Goal: Task Accomplishment & Management: Manage account settings

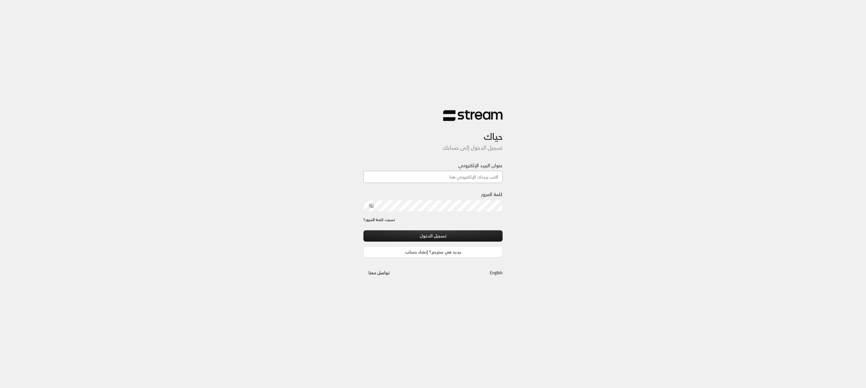
type input "[EMAIL_ADDRESS][DOMAIN_NAME]"
click at [438, 232] on button "تسجيل الدخول" at bounding box center [432, 235] width 139 height 11
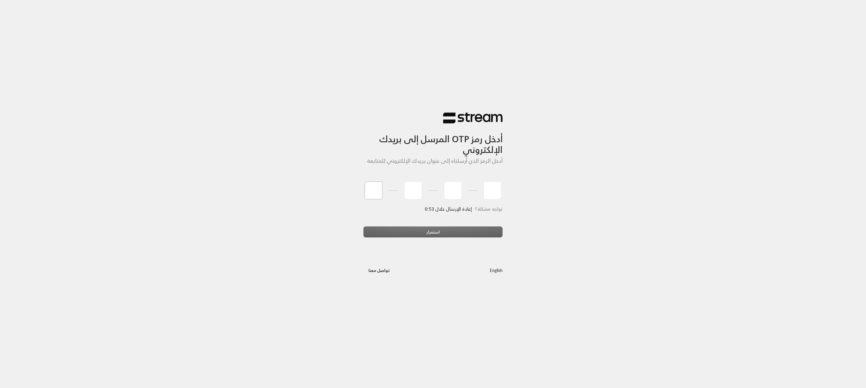
type input "8"
type input "4"
type input "0"
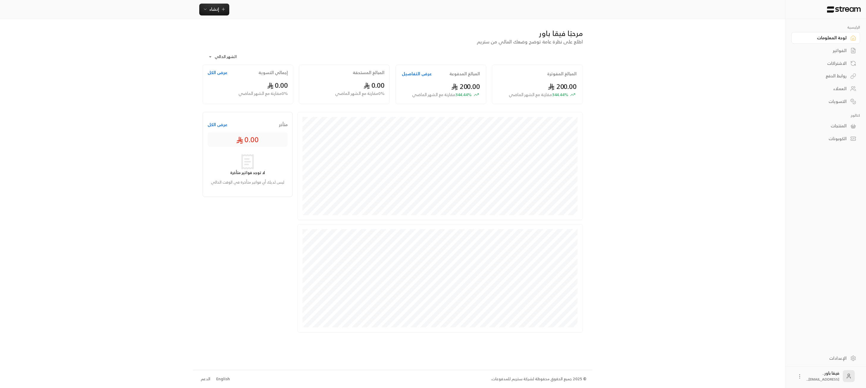
click at [848, 68] on link "الاشتراكات" at bounding box center [825, 63] width 69 height 12
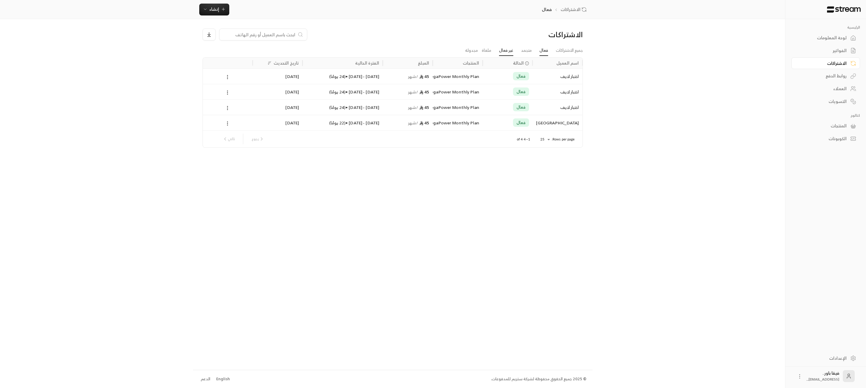
click at [505, 49] on link "غير فعال" at bounding box center [506, 50] width 14 height 11
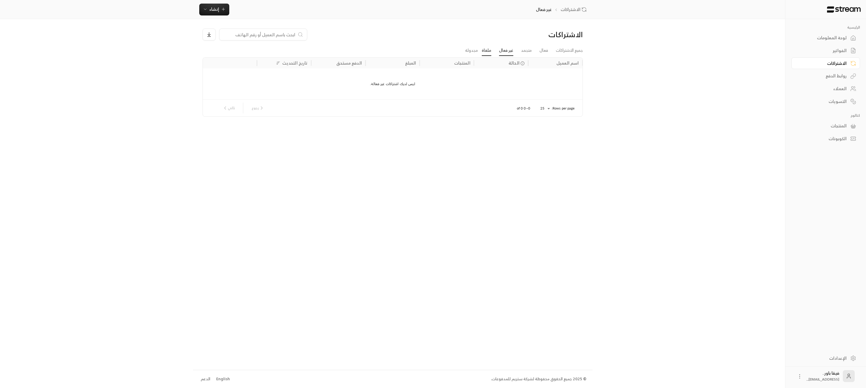
click at [483, 50] on link "ملغاة" at bounding box center [487, 50] width 10 height 11
click at [560, 77] on div "اختبار لايف" at bounding box center [551, 76] width 56 height 15
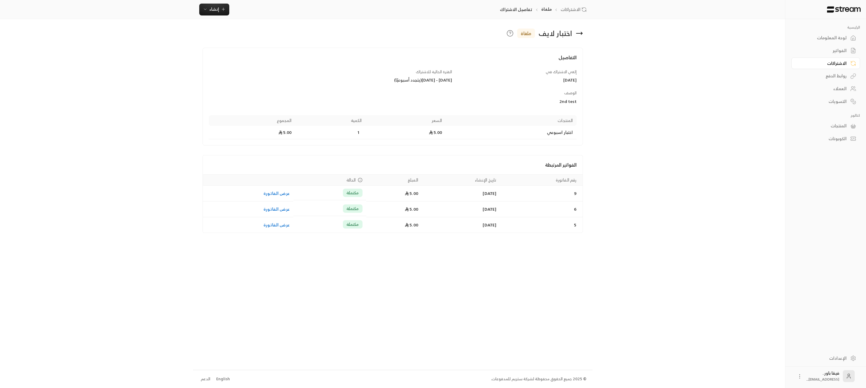
click at [580, 34] on icon at bounding box center [579, 33] width 7 height 7
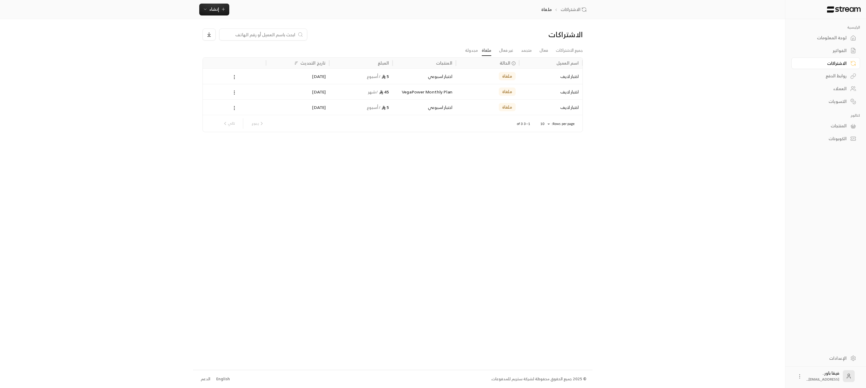
click at [547, 102] on div "اختبار لايف" at bounding box center [551, 107] width 56 height 15
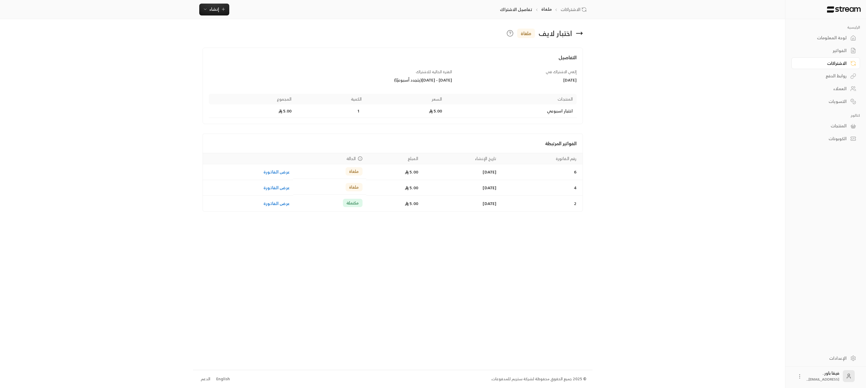
click at [579, 34] on icon at bounding box center [579, 33] width 7 height 7
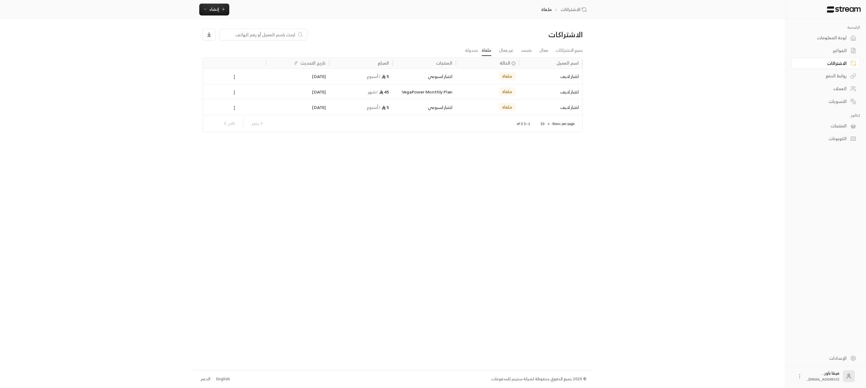
click at [843, 90] on div "العملاء" at bounding box center [823, 89] width 48 height 6
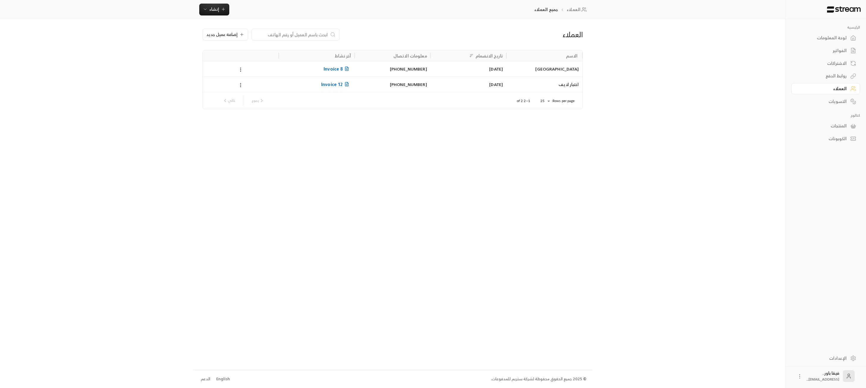
click at [572, 83] on div "اختبار لايف" at bounding box center [544, 84] width 69 height 15
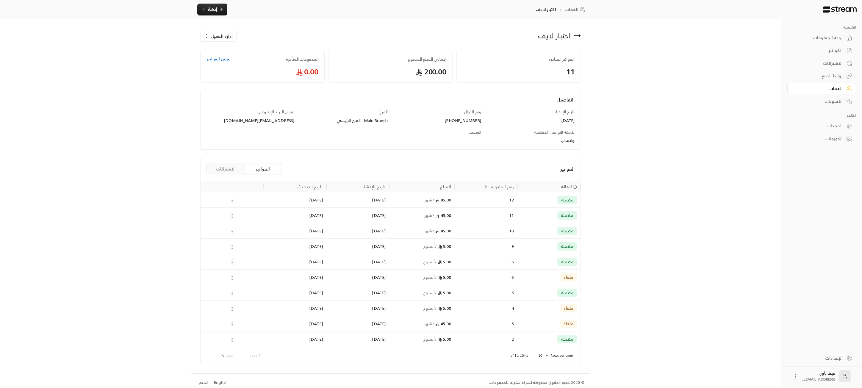
click at [575, 37] on icon at bounding box center [576, 35] width 7 height 7
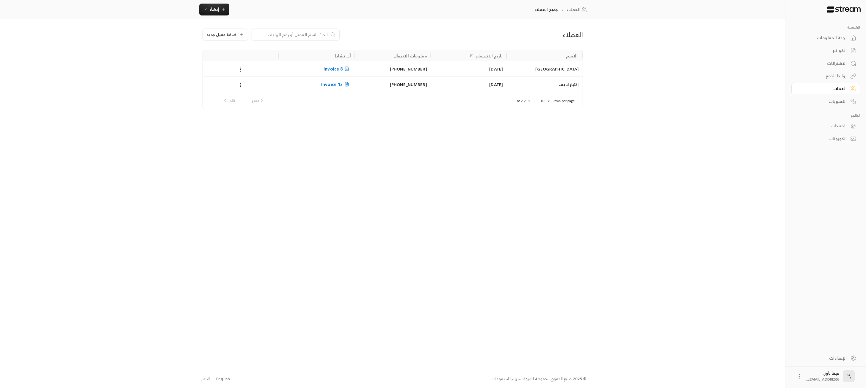
click at [842, 65] on div "الاشتراكات" at bounding box center [823, 63] width 48 height 6
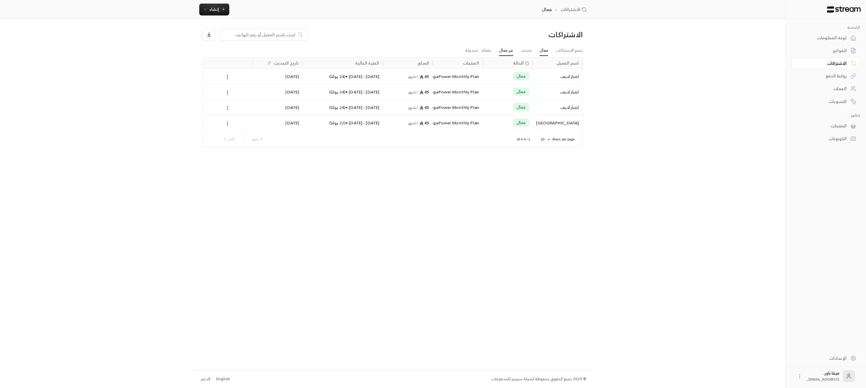
click at [505, 55] on link "غير فعال" at bounding box center [506, 50] width 14 height 11
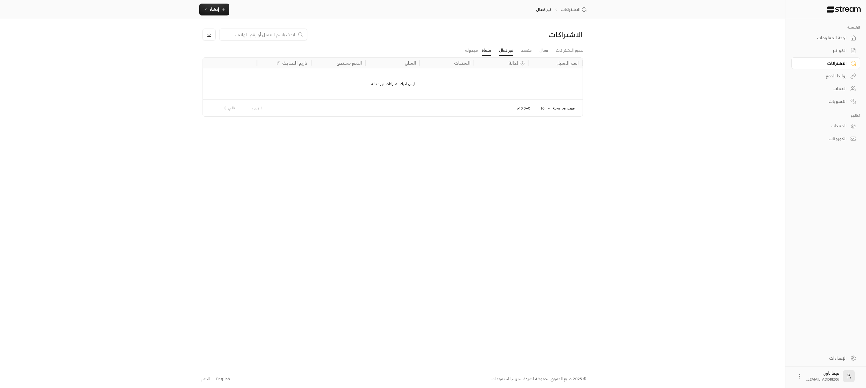
click at [485, 52] on link "ملغاة" at bounding box center [487, 50] width 10 height 11
click at [550, 77] on div "اختبار لايف" at bounding box center [551, 76] width 56 height 15
